Goal: Task Accomplishment & Management: Manage account settings

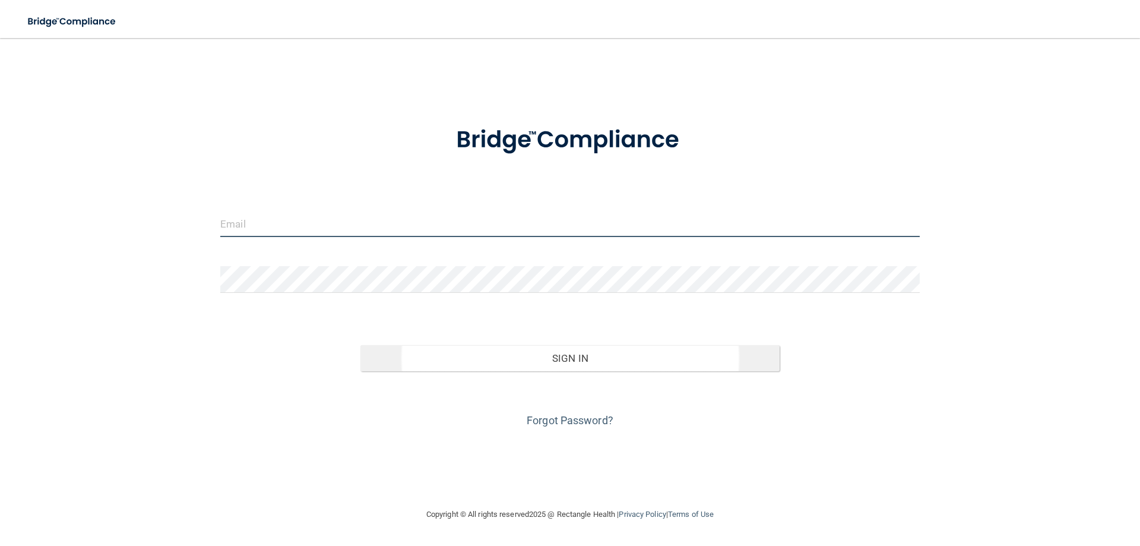
type input "[EMAIL_ADDRESS][DOMAIN_NAME]"
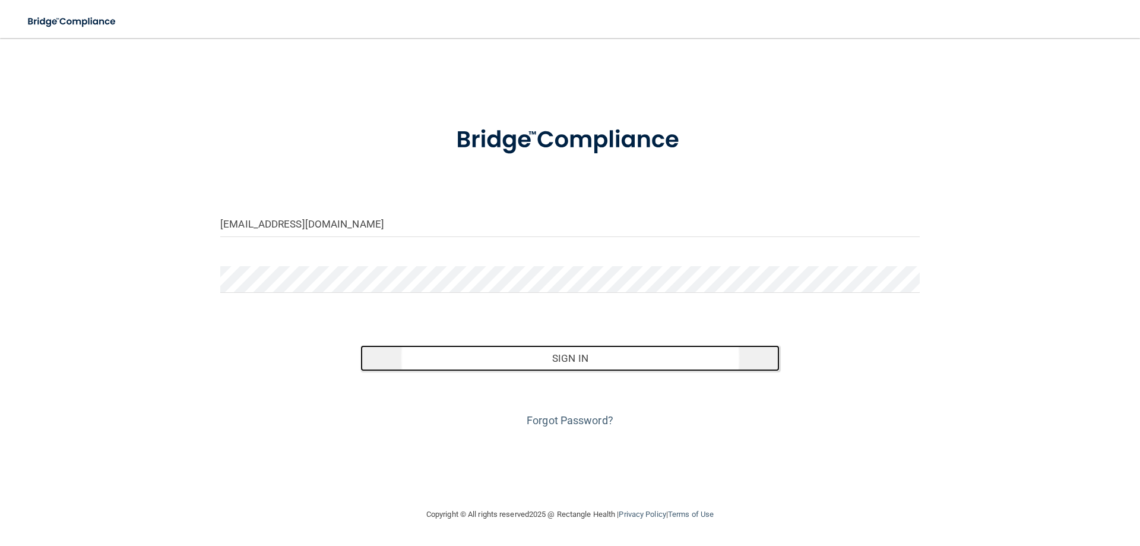
click at [600, 364] on button "Sign In" at bounding box center [570, 358] width 420 height 26
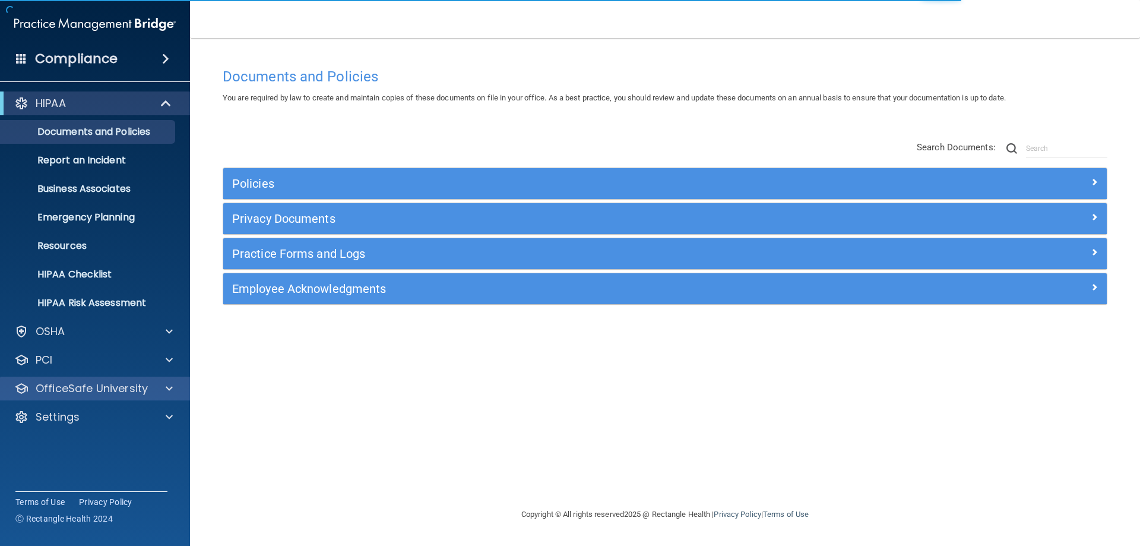
click at [150, 387] on div "OfficeSafe University" at bounding box center [78, 388] width 147 height 14
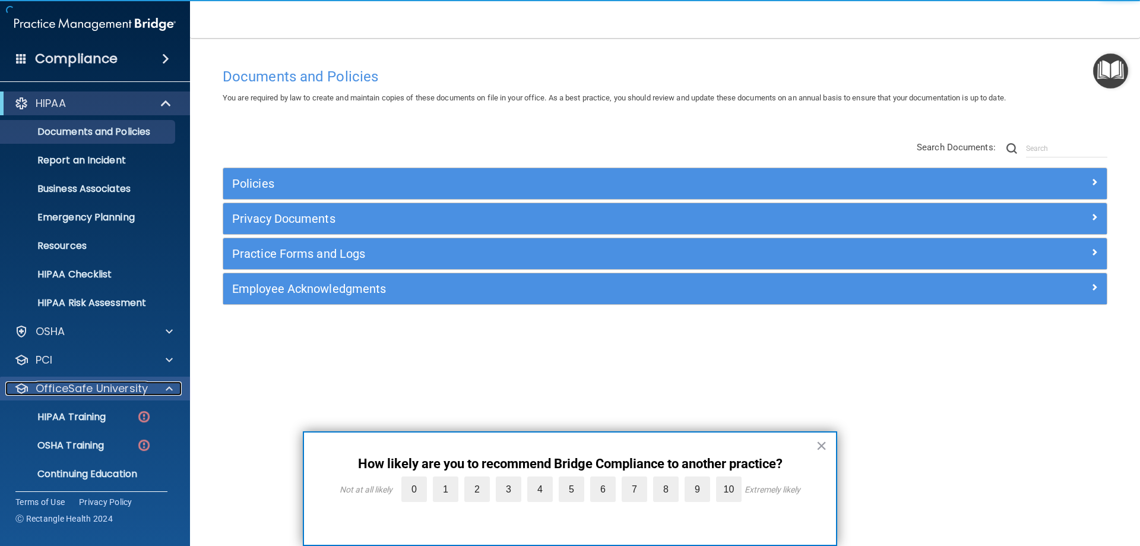
click at [150, 387] on div "OfficeSafe University" at bounding box center [78, 388] width 147 height 14
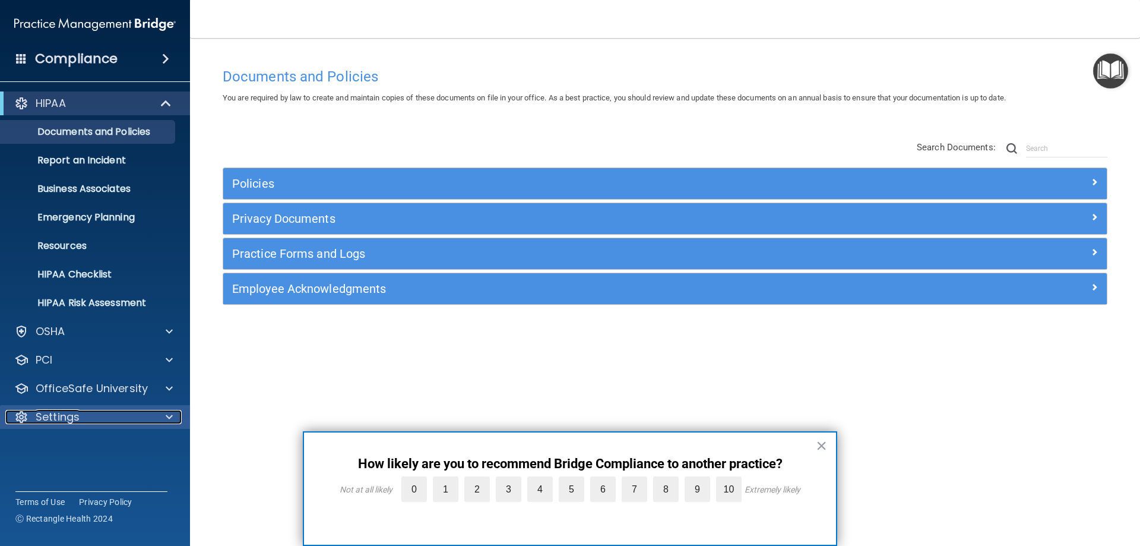
click at [77, 423] on p "Settings" at bounding box center [58, 417] width 44 height 14
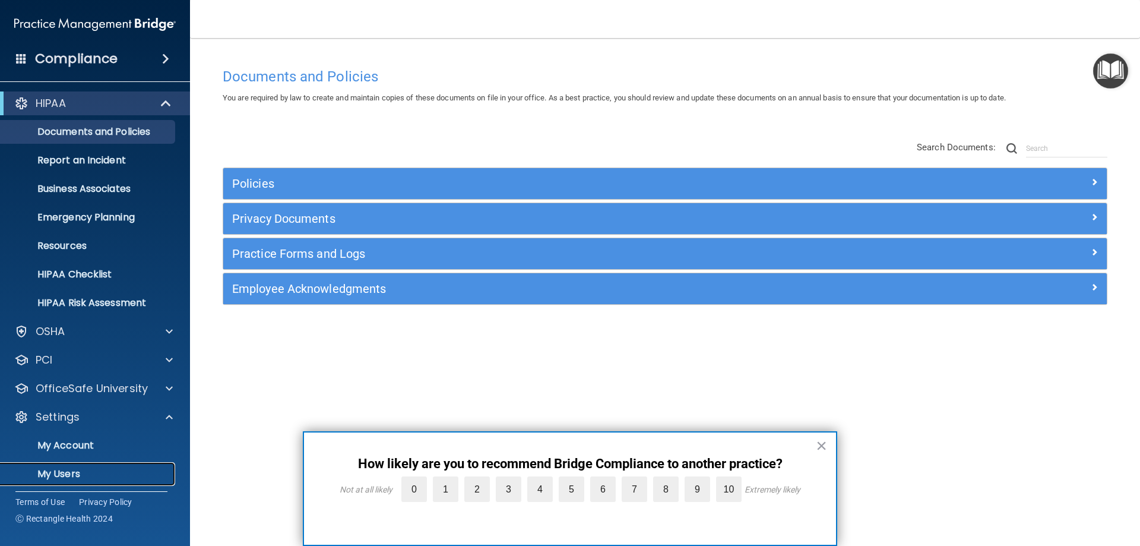
click at [91, 476] on p "My Users" at bounding box center [89, 474] width 162 height 12
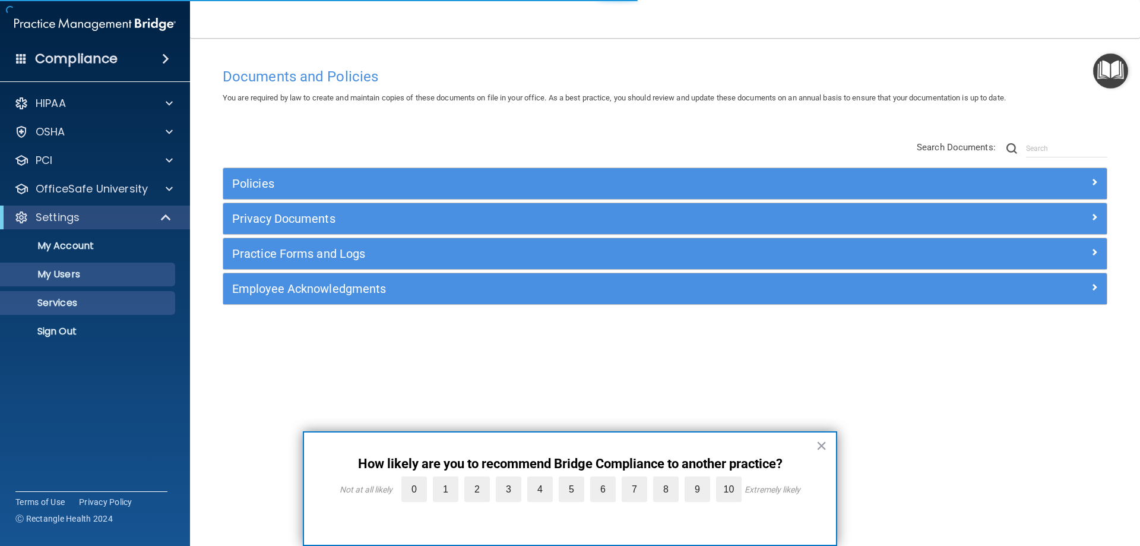
select select "20"
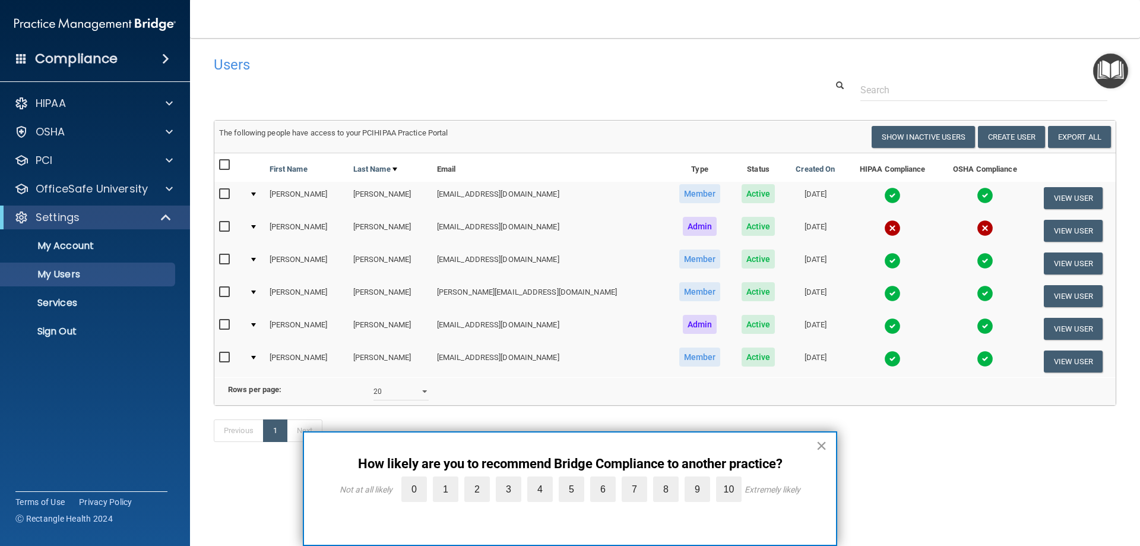
click at [822, 448] on button "×" at bounding box center [821, 445] width 11 height 19
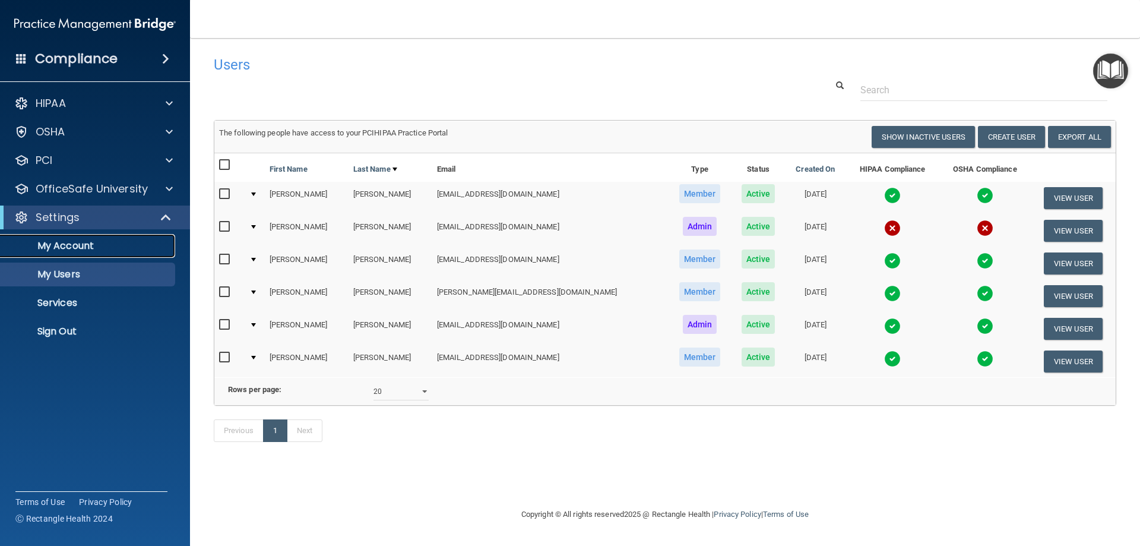
click at [80, 248] on p "My Account" at bounding box center [89, 246] width 162 height 12
